Goal: Transaction & Acquisition: Purchase product/service

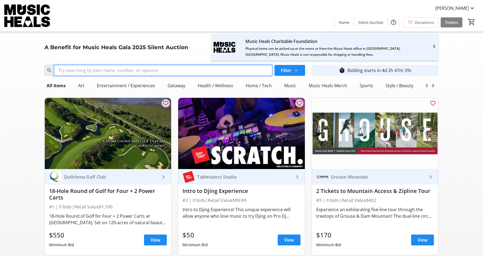
click at [183, 72] on input "Search" at bounding box center [163, 70] width 218 height 11
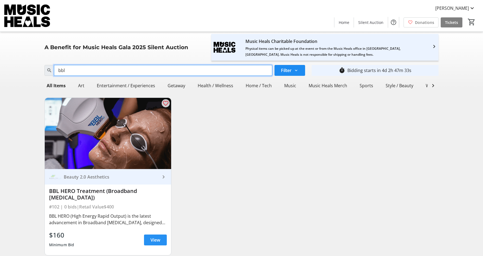
type input "bbl"
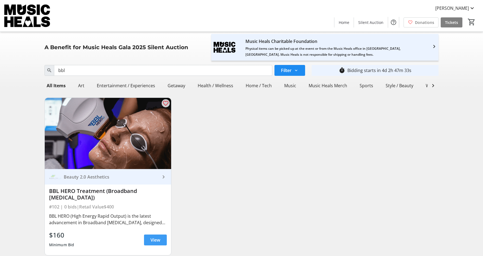
click at [153, 237] on span "View" at bounding box center [156, 239] width 10 height 7
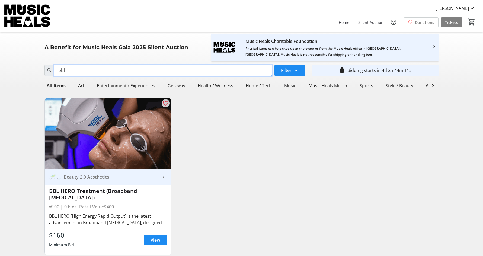
click at [105, 71] on input "bbl" at bounding box center [163, 70] width 218 height 11
type input "b"
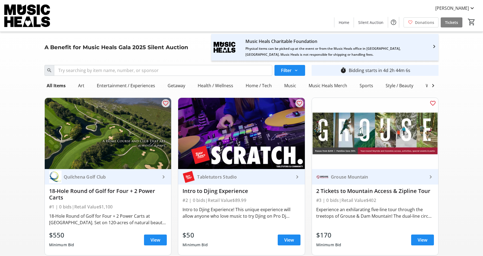
click at [171, 92] on nav "All Items Art Entertainment / Experiences Getaway Health / Wellness Home / Tech…" at bounding box center [241, 85] width 394 height 15
click at [177, 81] on div "Getaway" at bounding box center [176, 85] width 22 height 11
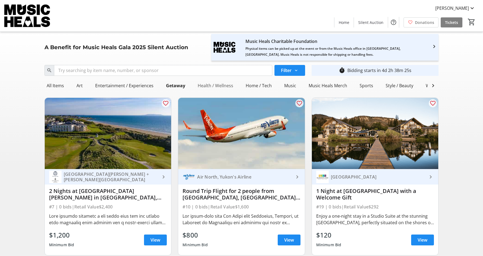
click at [216, 88] on div "Health / Wellness" at bounding box center [216, 85] width 40 height 11
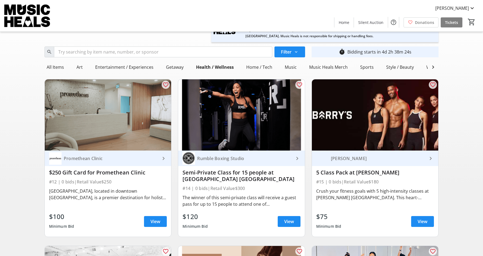
scroll to position [22, 0]
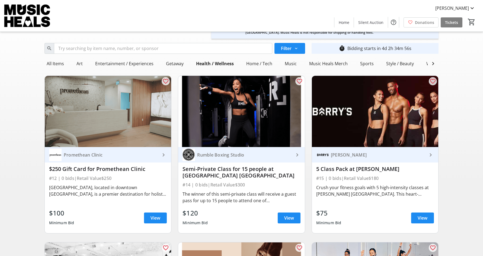
drag, startPoint x: 145, startPoint y: 170, endPoint x: 46, endPoint y: 170, distance: 99.6
click at [46, 170] on div "Promethean Clinic keyboard_arrow_right $250 Gift Card for Promethean Clinic #12…" at bounding box center [108, 190] width 127 height 86
copy div "$250 Gift Card for Promethean Clinic"
click at [157, 218] on span "View" at bounding box center [156, 217] width 10 height 7
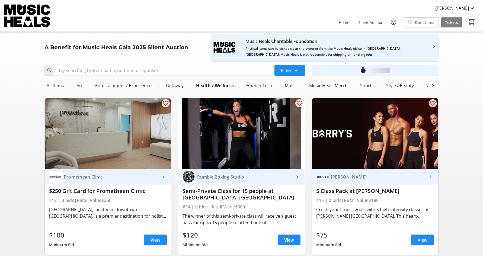
scroll to position [22, 0]
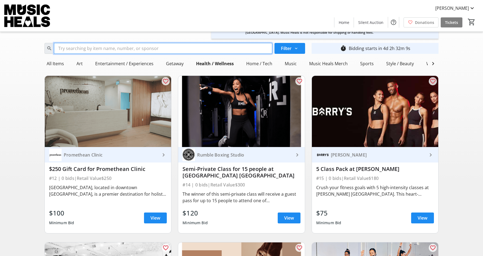
click at [130, 51] on input "Search" at bounding box center [163, 48] width 218 height 11
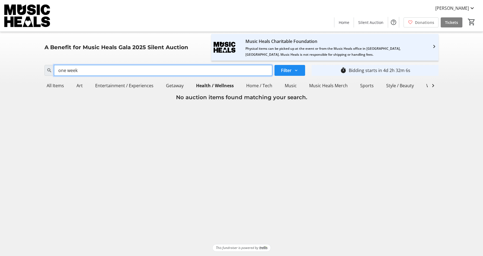
scroll to position [0, 0]
type input "one week"
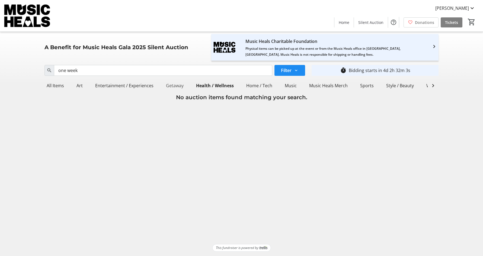
click at [168, 86] on div "Getaway" at bounding box center [175, 85] width 22 height 11
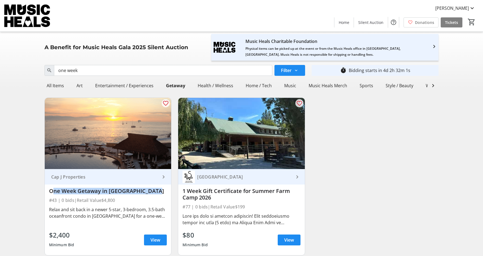
drag, startPoint x: 157, startPoint y: 189, endPoint x: 34, endPoint y: 190, distance: 122.6
click at [34, 190] on div "Search one week Filter timer_outline Bidding starts in 4d 2h 32m 1s All Items A…" at bounding box center [241, 161] width 481 height 197
copy div "One Week Getaway in Puerto Vallarta"
click at [150, 235] on span at bounding box center [155, 239] width 23 height 13
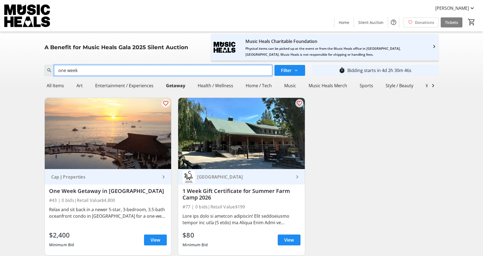
drag, startPoint x: 140, startPoint y: 68, endPoint x: 41, endPoint y: 66, distance: 99.0
click at [41, 66] on div "Search one week Filter timer_outline Bidding starts in 4d 2h 30m 46s All Items …" at bounding box center [241, 161] width 481 height 197
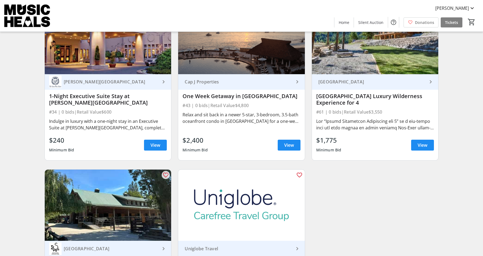
scroll to position [343, 0]
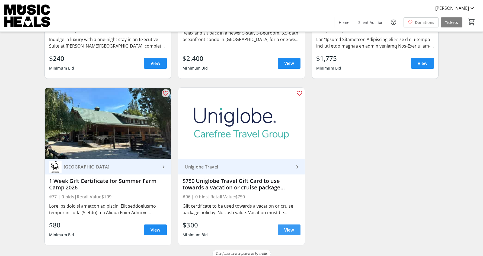
click at [290, 226] on span at bounding box center [289, 229] width 23 height 13
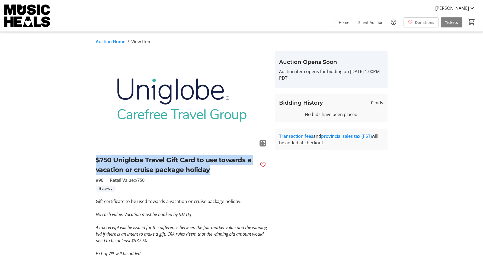
drag, startPoint x: 220, startPoint y: 173, endPoint x: 84, endPoint y: 158, distance: 136.2
click at [84, 158] on div "fullscreen $750 Uniglobe Travel Gift Card to use towards a vacation or cruise p…" at bounding box center [242, 167] width 358 height 232
copy h2 "$750 Uniglobe Travel Gift Card to use towards a vacation or cruise package holi…"
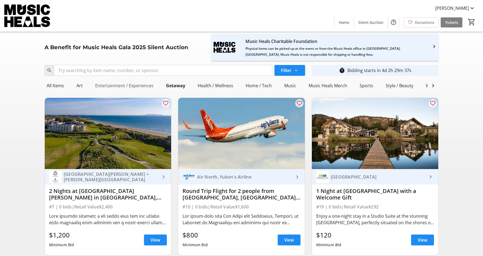
click at [135, 89] on div "Entertainment / Experiences" at bounding box center [124, 85] width 63 height 11
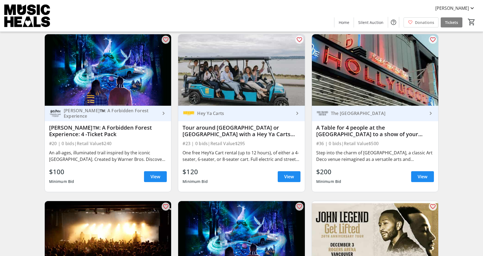
scroll to position [246, 0]
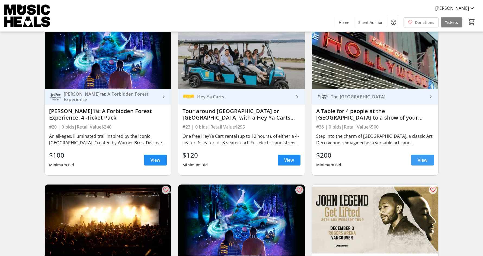
click at [423, 160] on span "View" at bounding box center [423, 160] width 10 height 7
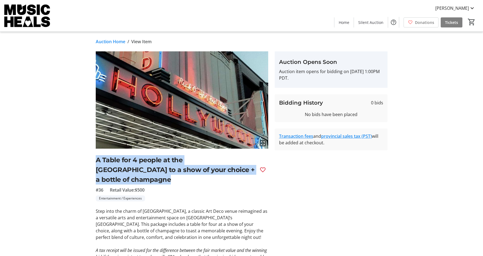
drag, startPoint x: 257, startPoint y: 170, endPoint x: 88, endPoint y: 159, distance: 169.1
click at [88, 159] on div "fullscreen A Table for 4 people at the Hollywood Theatre to a show of your choi…" at bounding box center [242, 178] width 358 height 255
copy h2 "A Table for 4 people at the Hollywood Theatre to a show of your choice + a bott…"
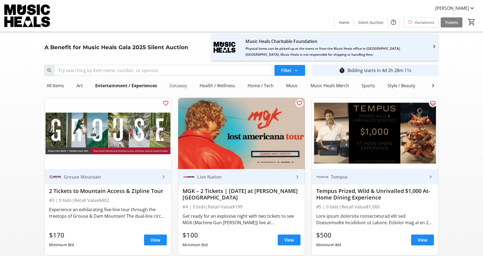
click at [176, 89] on div "Getaway" at bounding box center [178, 85] width 22 height 11
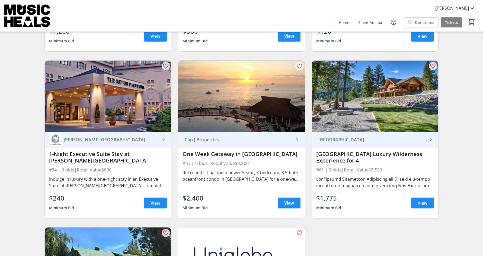
scroll to position [200, 0]
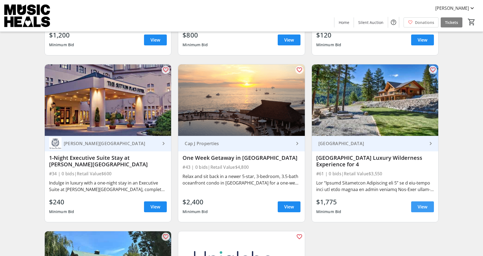
click at [414, 205] on span at bounding box center [422, 206] width 23 height 13
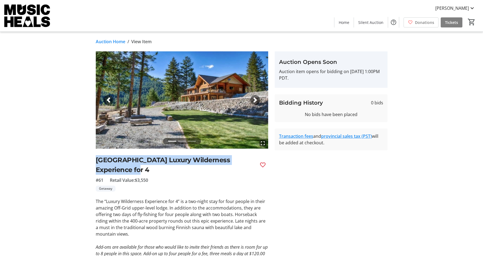
drag, startPoint x: 117, startPoint y: 171, endPoint x: 96, endPoint y: 159, distance: 24.1
click at [96, 159] on h2 "Ruddocks Ranch Luxury Wilderness Experience for 4" at bounding box center [176, 165] width 160 height 20
copy h2 "Ruddocks Ranch Luxury Wilderness Experience for 4"
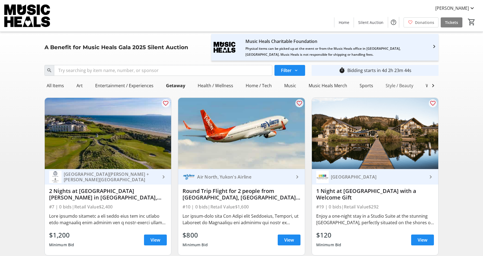
scroll to position [0, 9]
click at [422, 84] on div "Wine / Dine" at bounding box center [428, 85] width 28 height 11
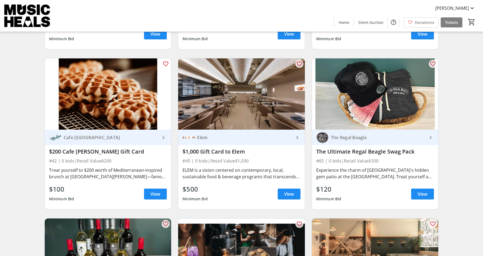
scroll to position [369, 0]
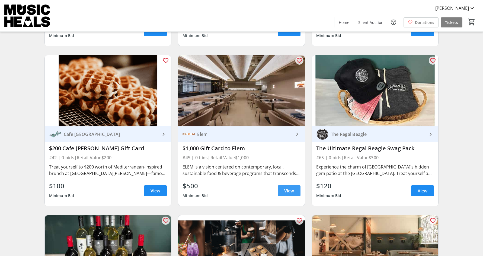
click at [288, 187] on span at bounding box center [289, 190] width 23 height 13
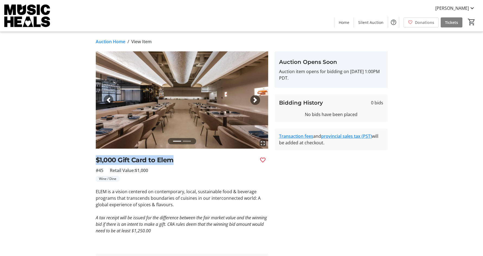
drag, startPoint x: 178, startPoint y: 158, endPoint x: 87, endPoint y: 160, distance: 91.4
click at [87, 160] on div "fullscreen fullscreen Previous Next $1,000 Gift Card to Elem #45 Retail Value: …" at bounding box center [242, 162] width 358 height 222
copy h2 "$1,000 Gift Card to Elem"
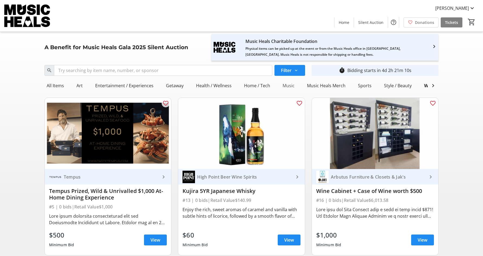
click at [293, 82] on div "Music" at bounding box center [288, 85] width 16 height 11
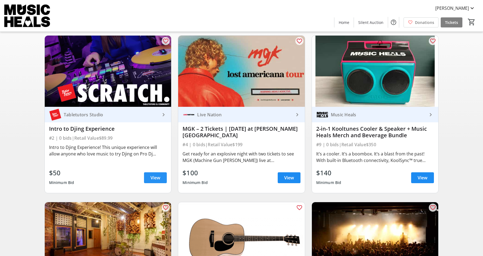
scroll to position [60, 0]
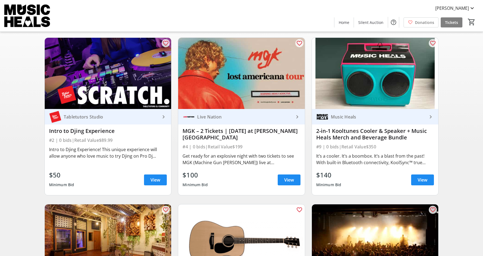
drag, startPoint x: 121, startPoint y: 131, endPoint x: 42, endPoint y: 130, distance: 79.5
click at [42, 130] on div "favorite_outline Tabletutors Studio keyboard_arrow_right Intro to Djing Experie…" at bounding box center [108, 116] width 134 height 166
copy div "Intro to Djing Experience"
click at [152, 182] on span "View" at bounding box center [156, 179] width 10 height 7
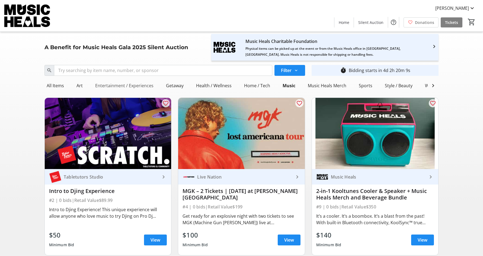
click at [134, 84] on div "Entertainment / Experiences" at bounding box center [124, 85] width 63 height 11
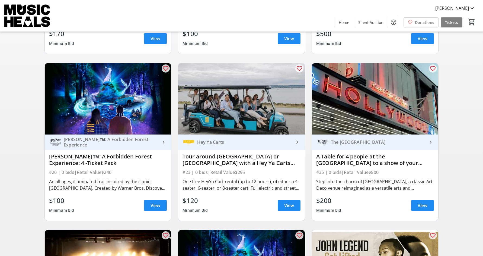
scroll to position [199, 0]
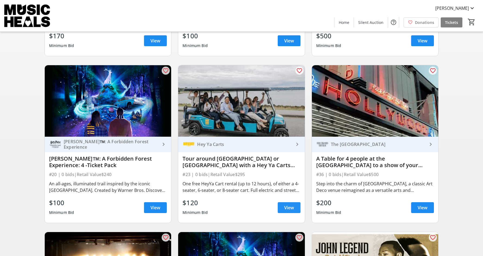
click at [296, 205] on span at bounding box center [289, 207] width 23 height 13
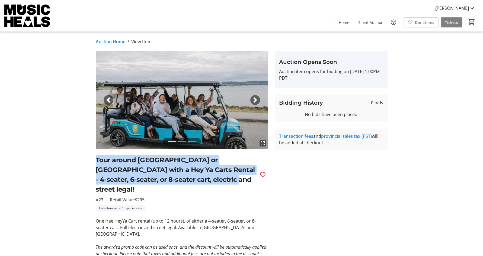
drag, startPoint x: 180, startPoint y: 178, endPoint x: 91, endPoint y: 160, distance: 90.6
click at [91, 160] on div "fullscreen fullscreen fullscreen Previous Next Tour around Vancouver or Victori…" at bounding box center [242, 190] width 358 height 278
copy h2 "Tour around Vancouver or Victoria with a Hey Ya Carts Rental - 4-seater, 6-seat…"
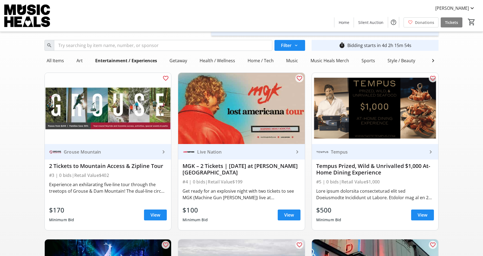
scroll to position [27, 0]
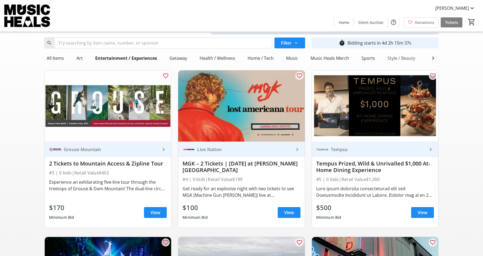
click at [396, 57] on div "Style / Beauty" at bounding box center [401, 58] width 32 height 11
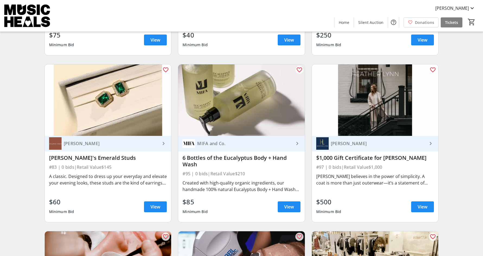
scroll to position [533, 0]
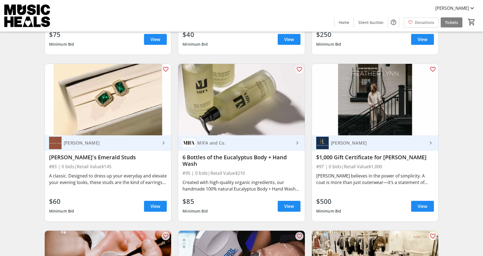
click at [422, 142] on div "Heather Lynn" at bounding box center [378, 142] width 99 height 5
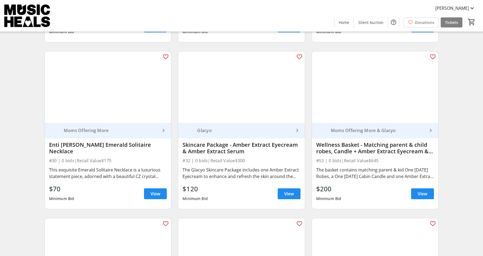
scroll to position [0, 0]
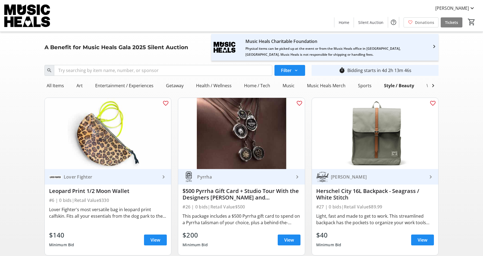
click at [425, 85] on div "Wine / Dine" at bounding box center [439, 85] width 28 height 11
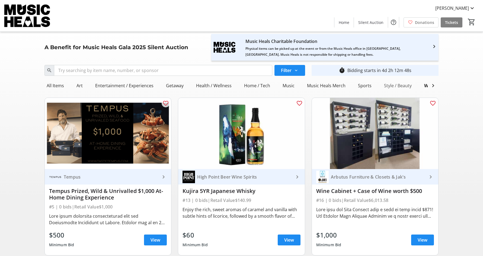
click at [403, 84] on div "Style / Beauty" at bounding box center [398, 85] width 32 height 11
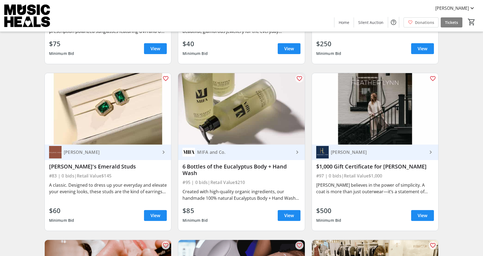
scroll to position [526, 0]
